Goal: Transaction & Acquisition: Purchase product/service

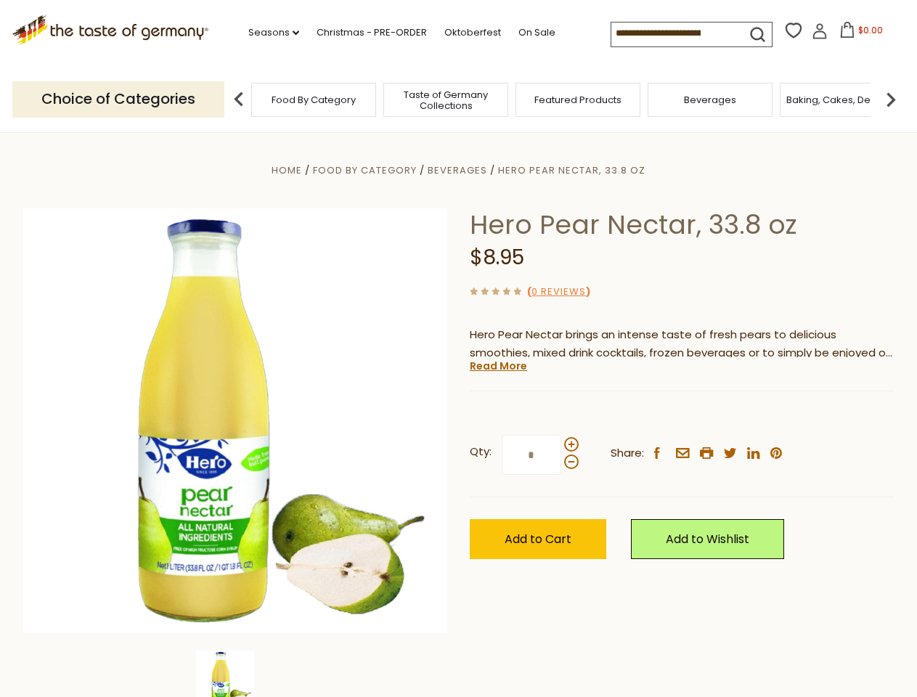
click at [458, 348] on div "Home Food By Category [GEOGRAPHIC_DATA] Hero Pear Nectar, 33.8 oz Hero Pear Nec…" at bounding box center [458, 440] width 893 height 559
click at [268, 33] on link "Seasons dropdown_arrow" at bounding box center [273, 33] width 51 height 16
click at [674, 33] on input at bounding box center [672, 33] width 123 height 20
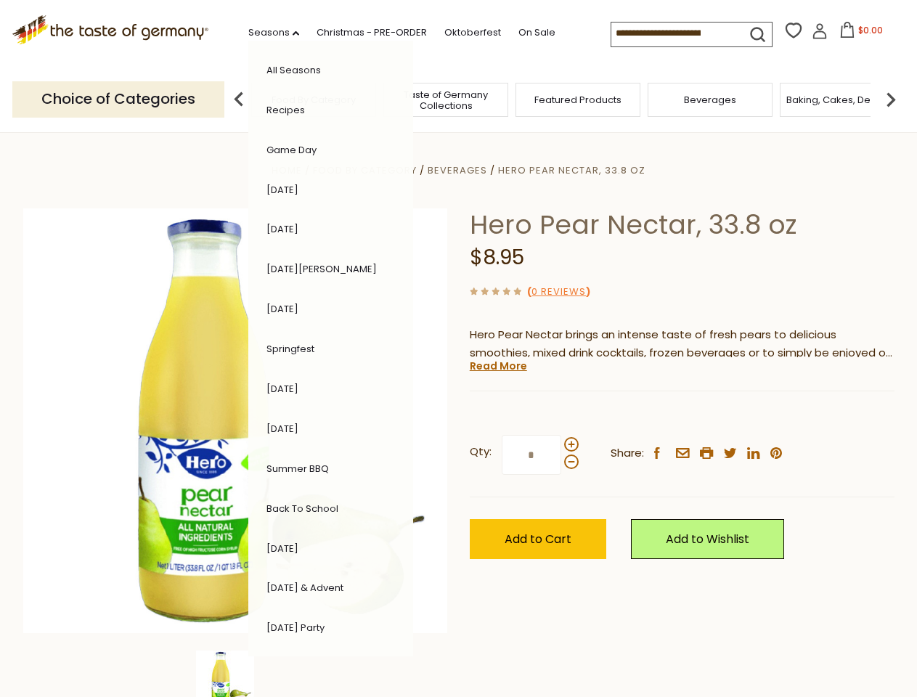
click at [858, 34] on span "$0.00" at bounding box center [870, 30] width 25 height 12
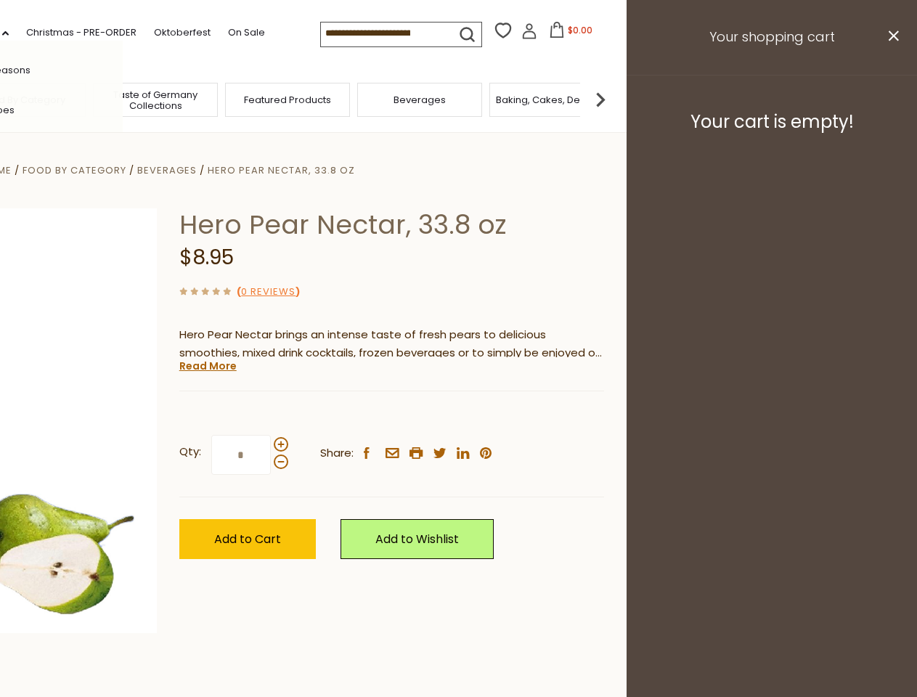
click at [123, 99] on div "All Seasons Recipes Game Day [DATE] [DATE] [DATE][PERSON_NAME] [DATE] Springfes…" at bounding box center [40, 348] width 165 height 615
click at [891, 99] on footer "Your cart is empty!" at bounding box center [771, 122] width 290 height 94
click at [458, 414] on div "Qty: * Share: facebook email printer twitter linkedin pinterest" at bounding box center [391, 455] width 425 height 84
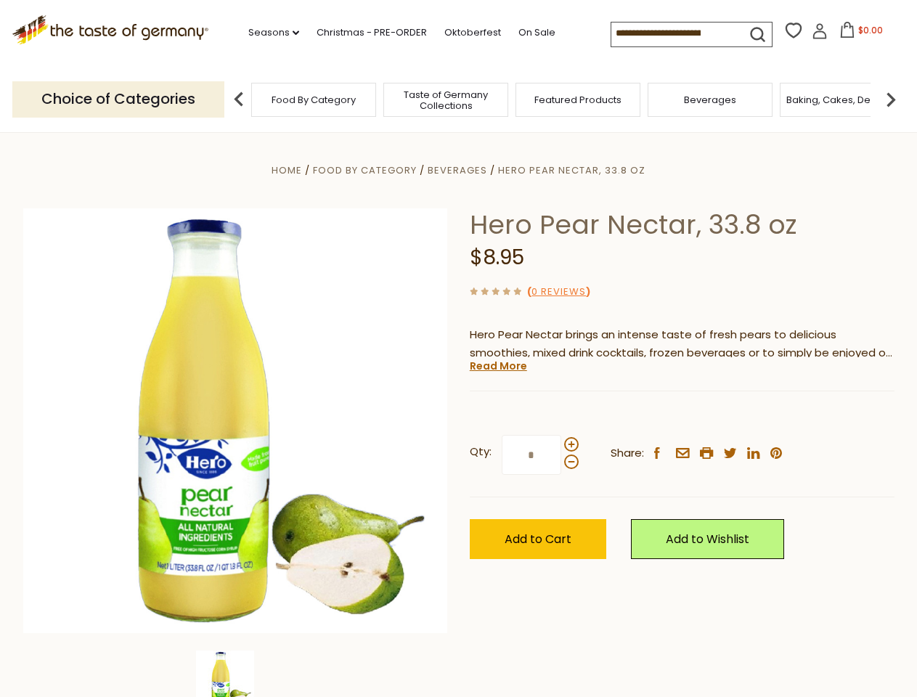
click at [235, 674] on div "Home Food By Category [GEOGRAPHIC_DATA] Hero Pear Nectar, 33.8 oz Hero Pear Nec…" at bounding box center [458, 440] width 893 height 559
click at [235, 674] on img at bounding box center [225, 679] width 58 height 58
click at [497, 366] on link "Read More" at bounding box center [498, 366] width 57 height 15
